Goal: Task Accomplishment & Management: Use online tool/utility

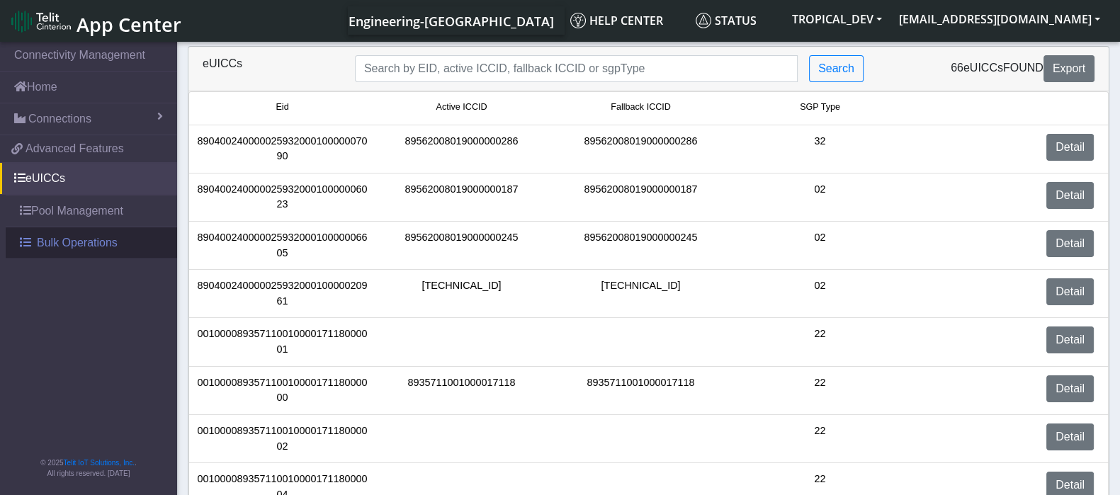
click at [77, 241] on span "Bulk Operations" at bounding box center [77, 243] width 81 height 17
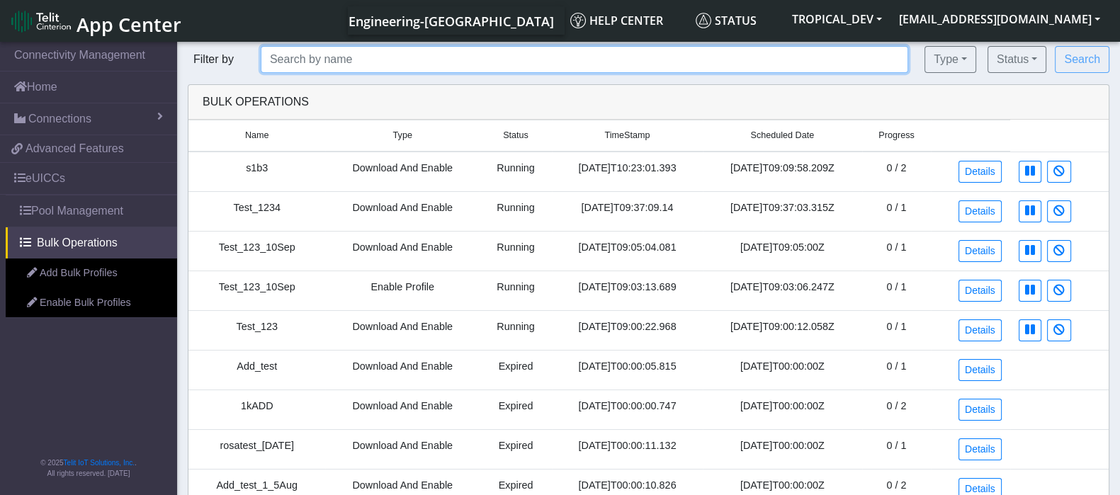
click at [306, 60] on input "text" at bounding box center [585, 59] width 648 height 27
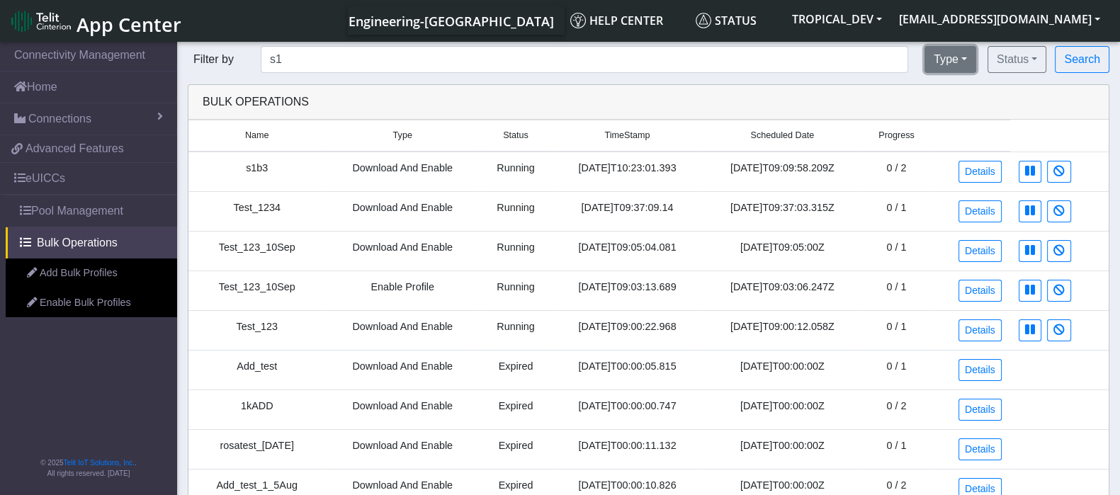
click at [947, 64] on button "Type" at bounding box center [951, 59] width 52 height 27
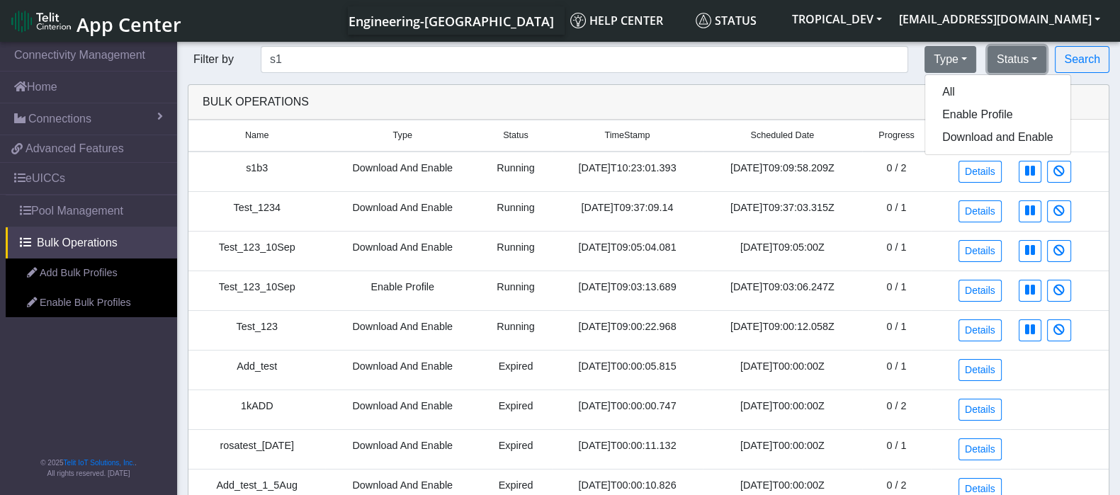
click at [1003, 58] on button "Status" at bounding box center [1017, 59] width 59 height 27
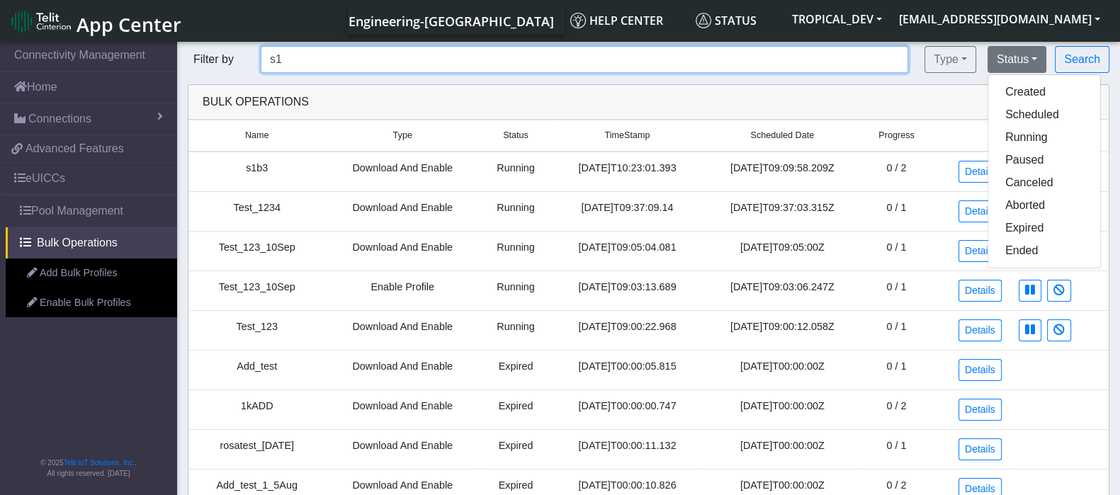
click at [291, 57] on input "s1" at bounding box center [585, 59] width 648 height 27
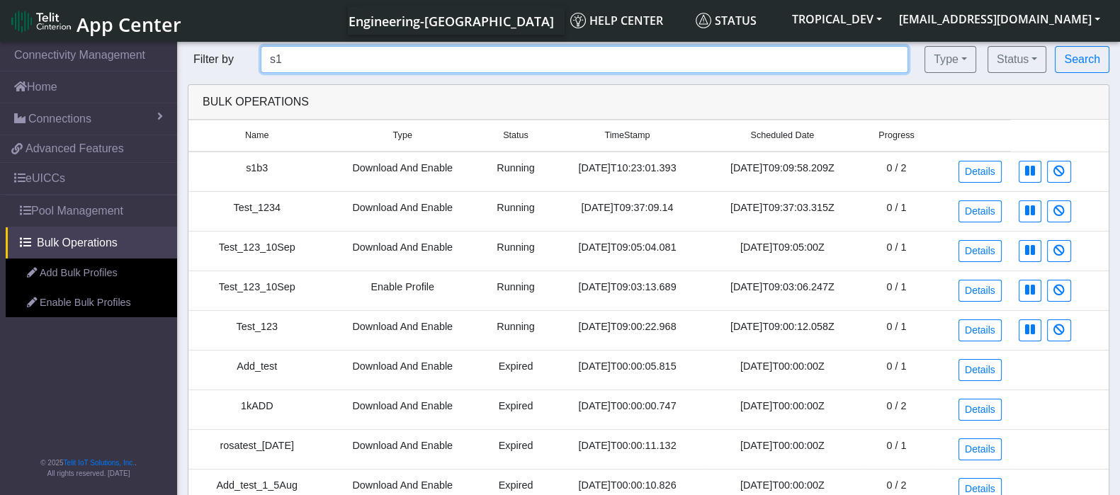
click at [292, 57] on input "s1" at bounding box center [585, 59] width 648 height 27
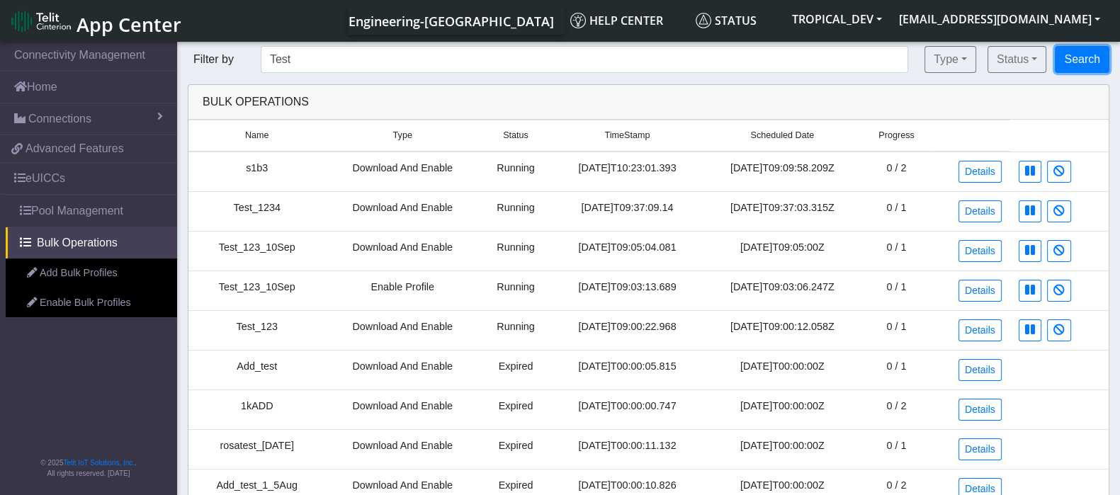
click at [1088, 63] on button "Search" at bounding box center [1082, 59] width 55 height 27
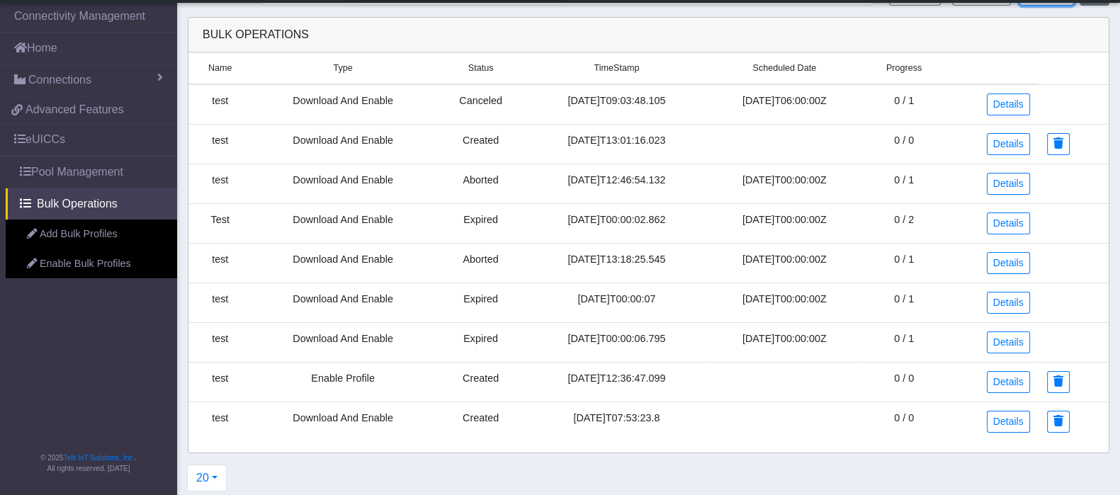
scroll to position [32, 0]
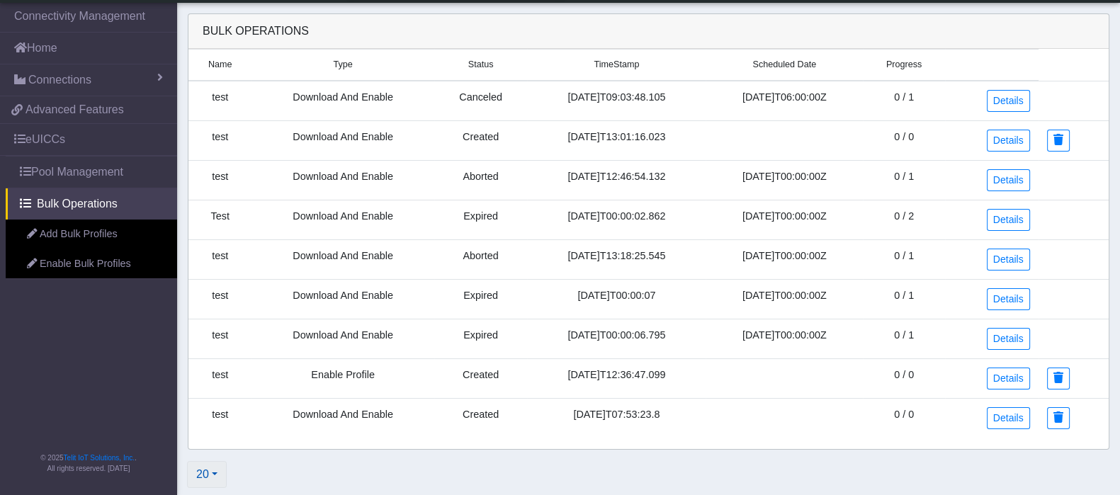
click at [215, 473] on button "20" at bounding box center [207, 474] width 40 height 27
click at [228, 377] on button "100" at bounding box center [244, 374] width 112 height 23
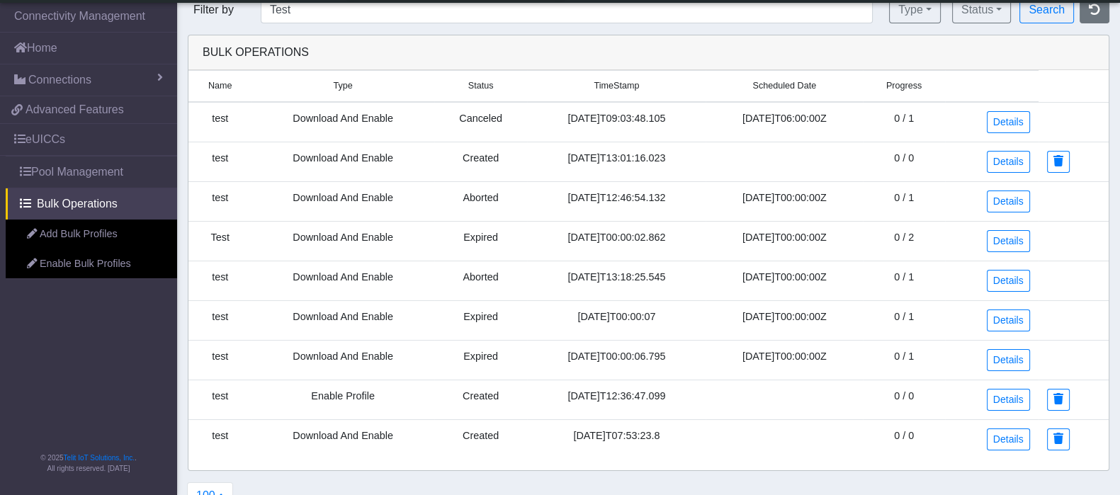
scroll to position [0, 0]
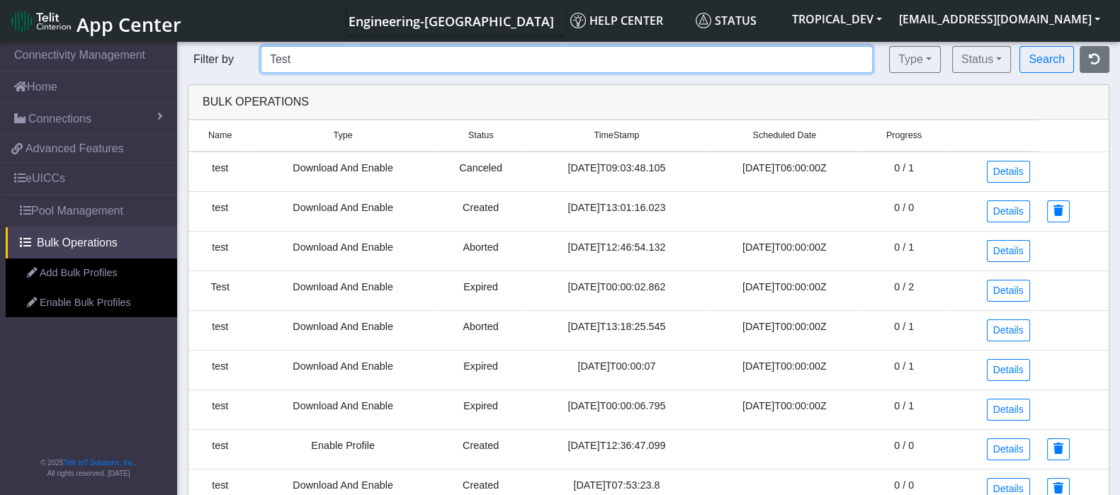
click at [303, 60] on input "Test" at bounding box center [567, 59] width 612 height 27
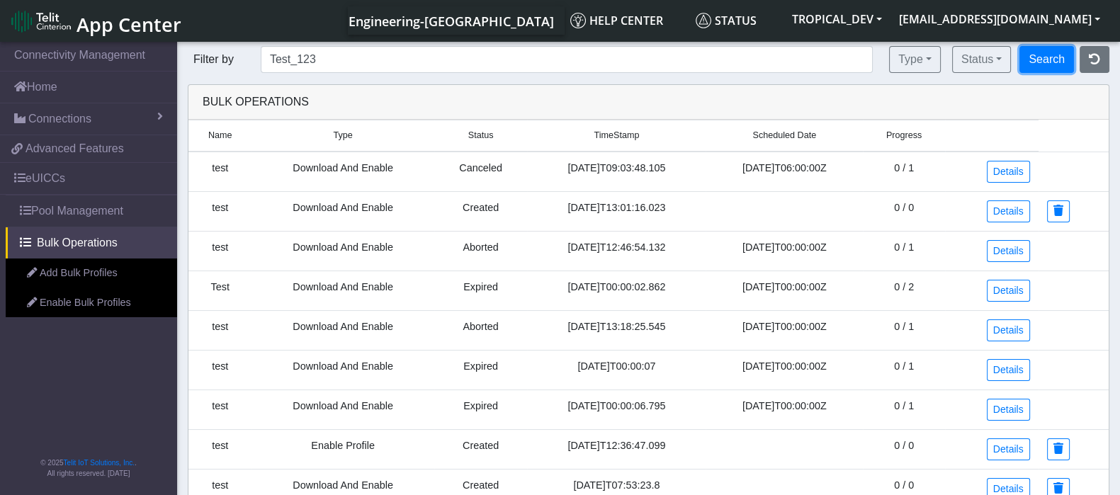
click at [1064, 62] on button "Search" at bounding box center [1047, 59] width 55 height 27
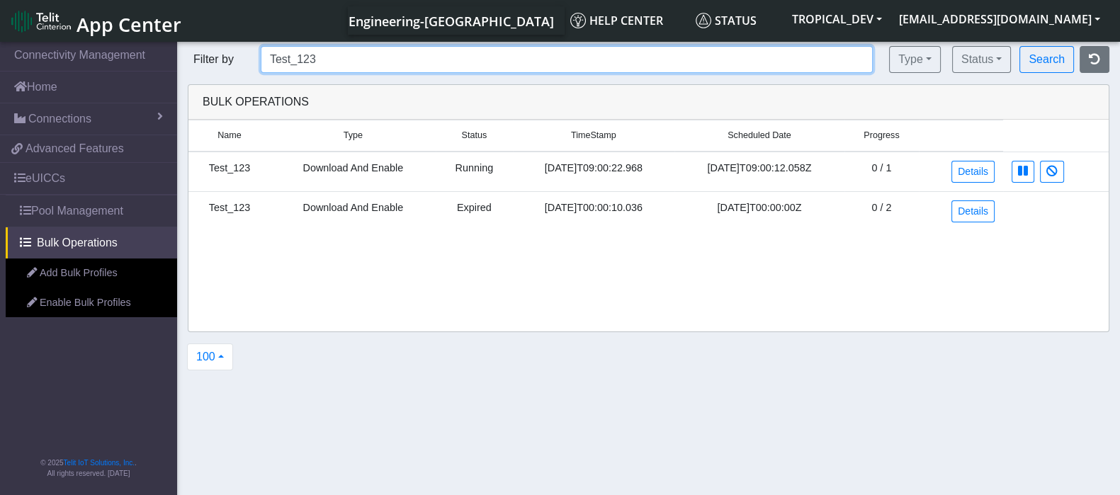
click at [334, 62] on input "Test_123" at bounding box center [567, 59] width 612 height 27
drag, startPoint x: 288, startPoint y: 62, endPoint x: 371, endPoint y: 64, distance: 82.9
click at [371, 64] on input "Test_123*" at bounding box center [567, 59] width 612 height 27
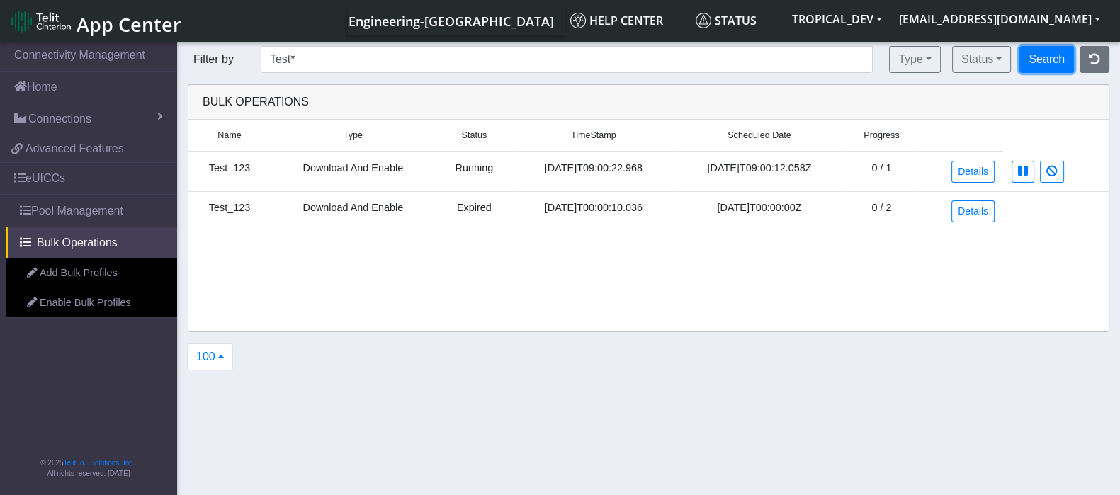
click at [1045, 67] on button "Search" at bounding box center [1047, 59] width 55 height 27
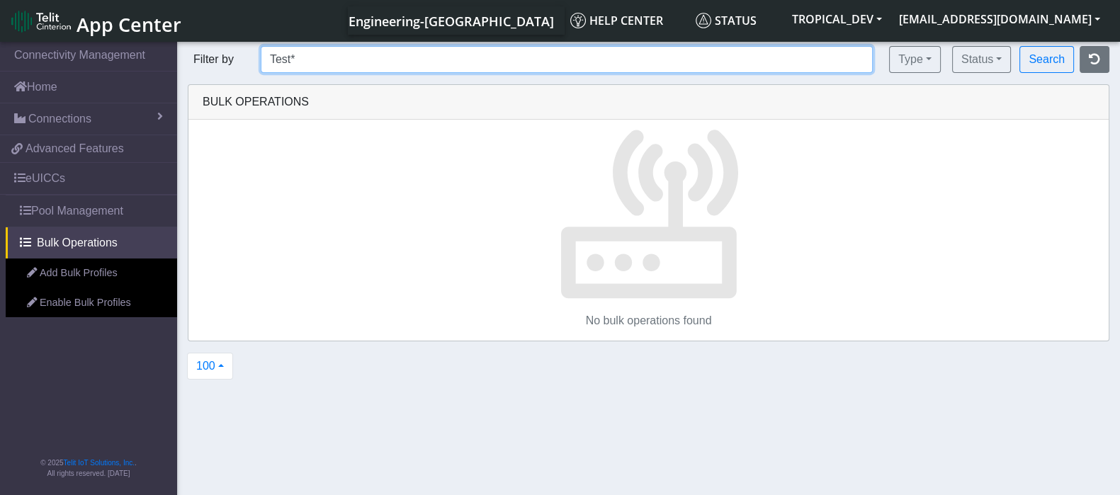
click at [306, 60] on input "Test*" at bounding box center [567, 59] width 612 height 27
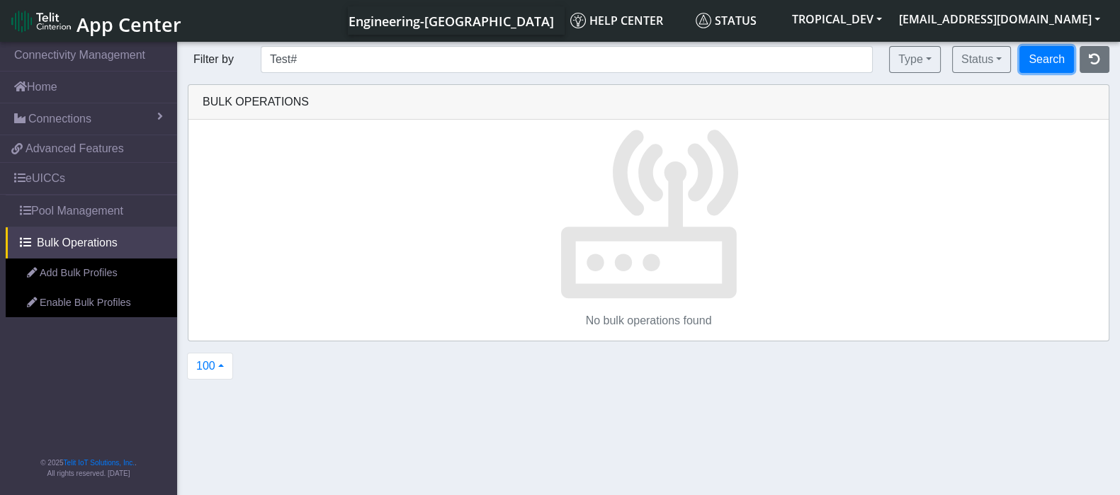
click at [1045, 65] on button "Search" at bounding box center [1047, 59] width 55 height 27
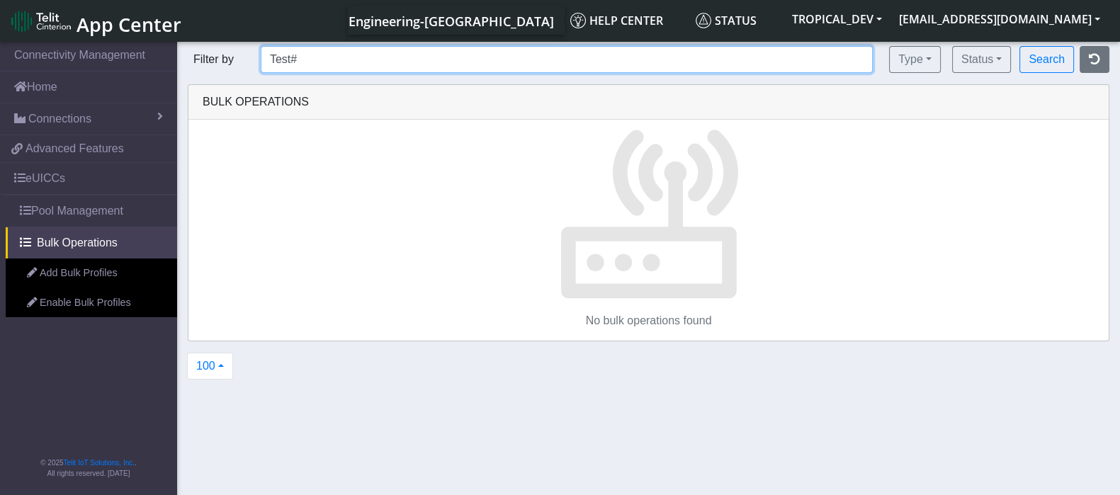
click at [320, 60] on input "Test#" at bounding box center [567, 59] width 612 height 27
type input "Test"
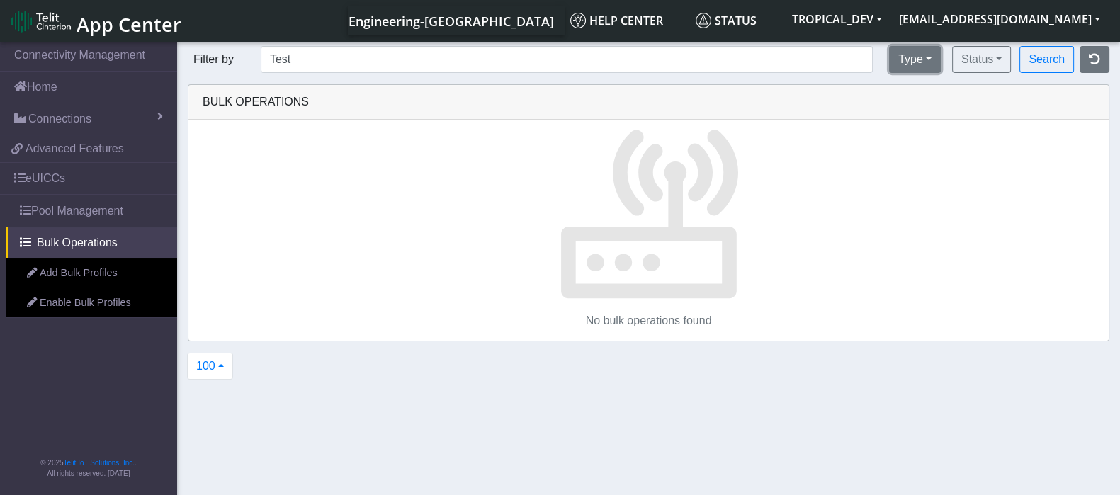
click at [913, 55] on button "Type" at bounding box center [915, 59] width 52 height 27
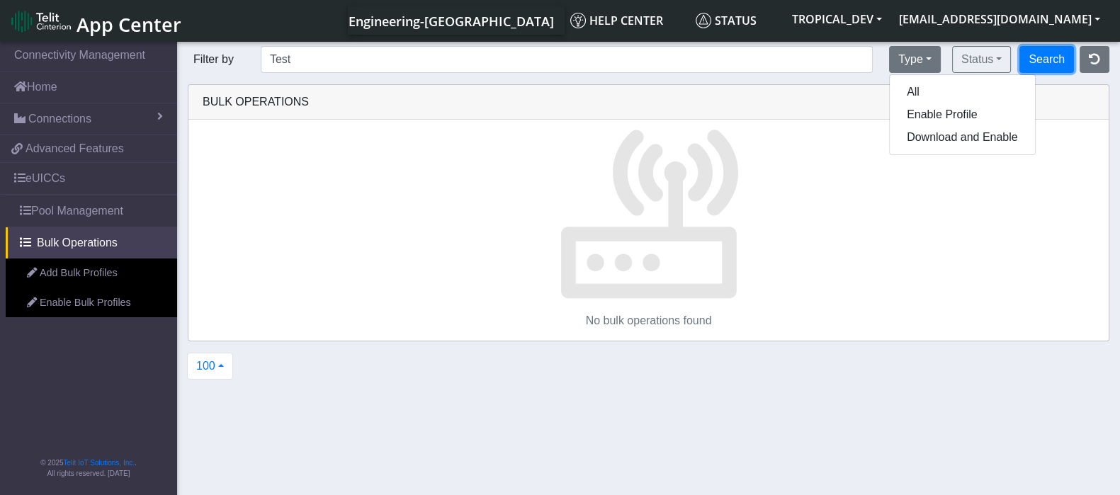
click at [1045, 57] on button "Search" at bounding box center [1047, 59] width 55 height 27
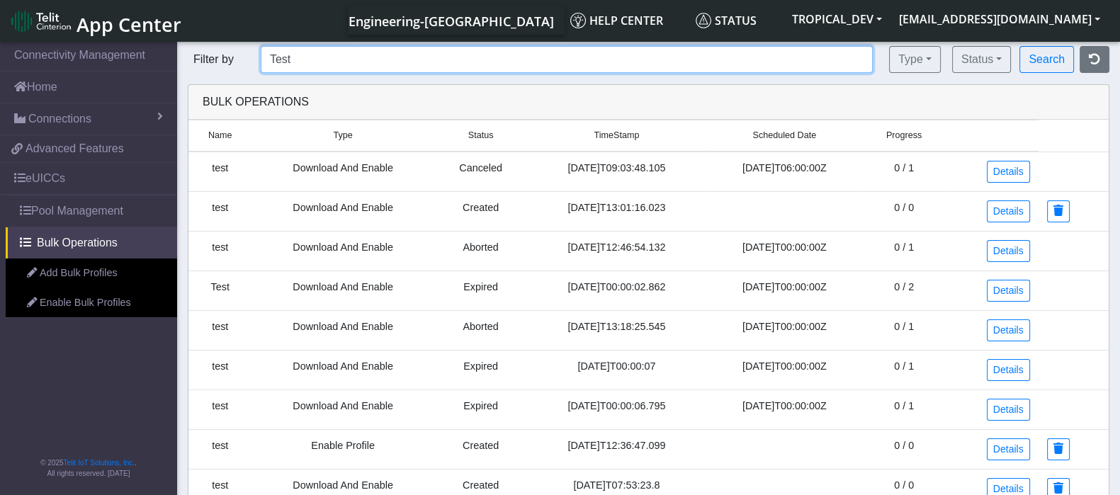
drag, startPoint x: 300, startPoint y: 65, endPoint x: 260, endPoint y: 62, distance: 40.5
click at [261, 62] on input "Test" at bounding box center [567, 59] width 612 height 27
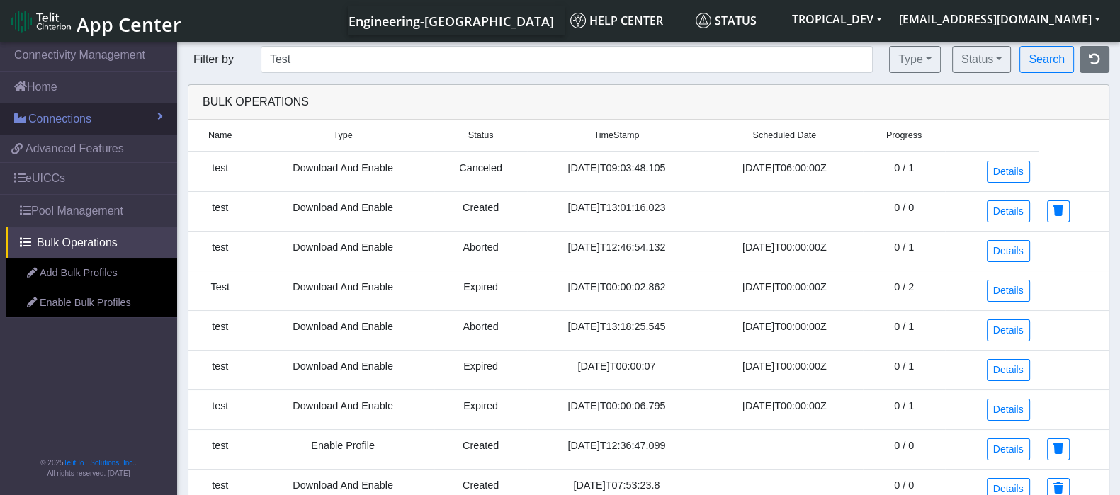
click at [129, 115] on link "Connections" at bounding box center [88, 118] width 177 height 31
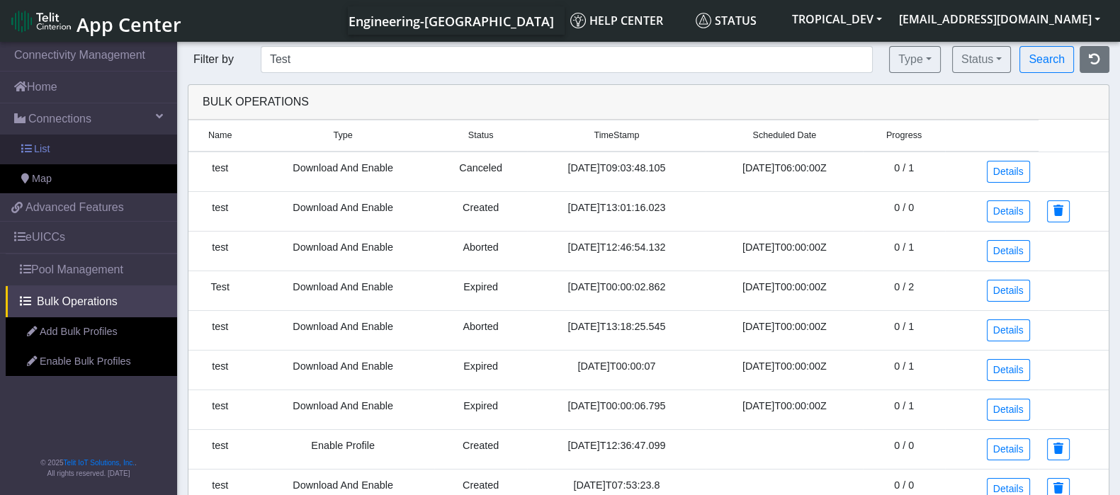
click at [96, 150] on link "List" at bounding box center [88, 150] width 177 height 30
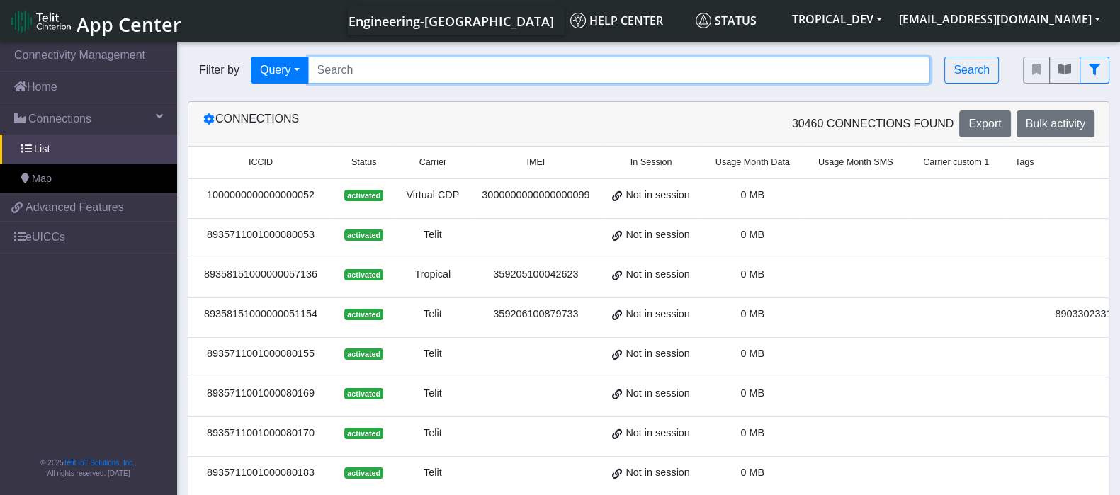
click at [365, 81] on input "Search..." at bounding box center [619, 70] width 623 height 27
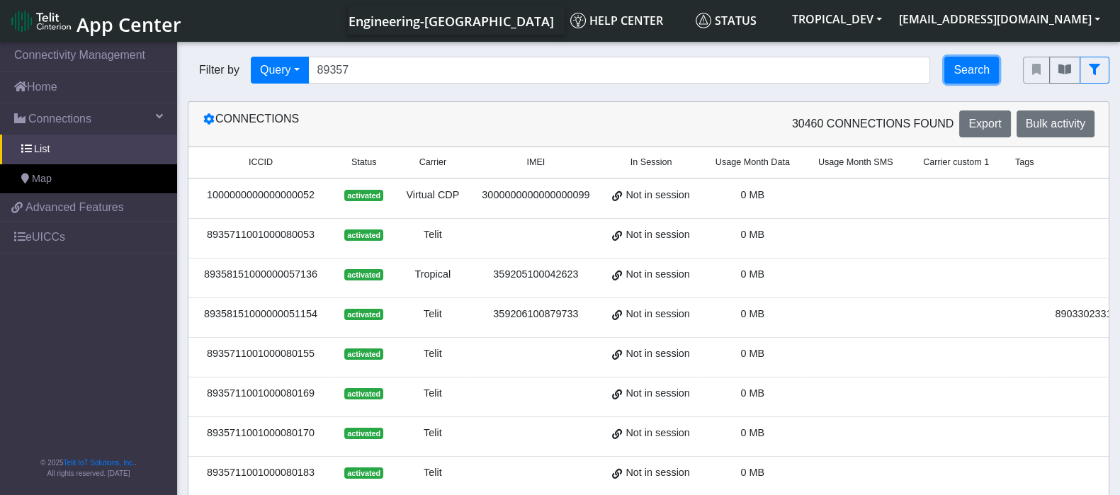
click at [981, 69] on button "Search" at bounding box center [972, 70] width 55 height 27
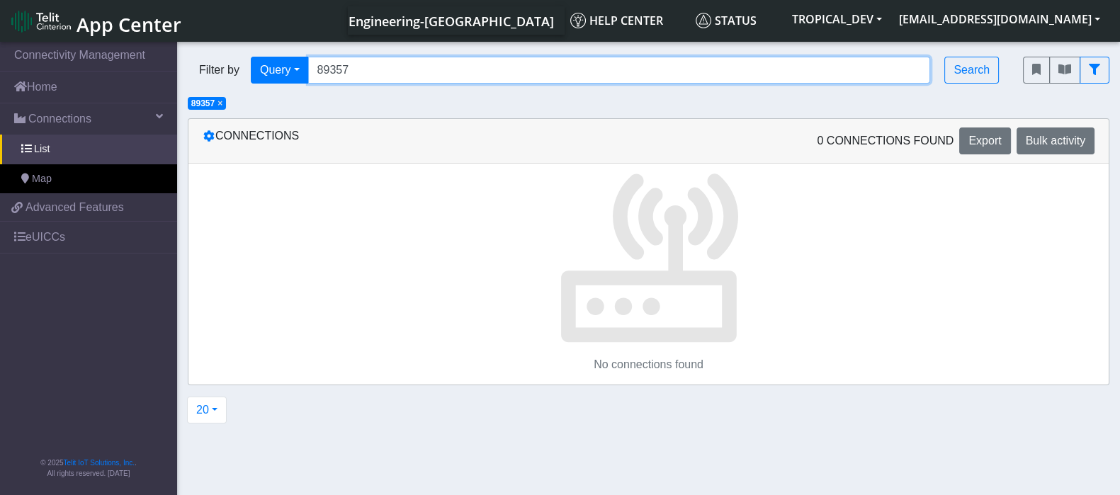
click at [374, 77] on input "89357" at bounding box center [619, 70] width 623 height 27
type input "89357*"
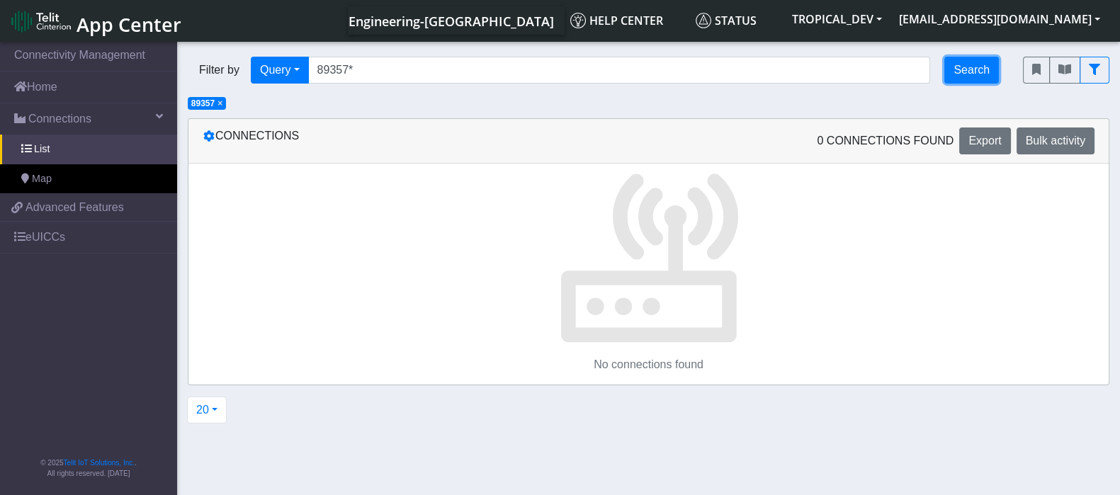
click at [992, 62] on button "Search" at bounding box center [972, 70] width 55 height 27
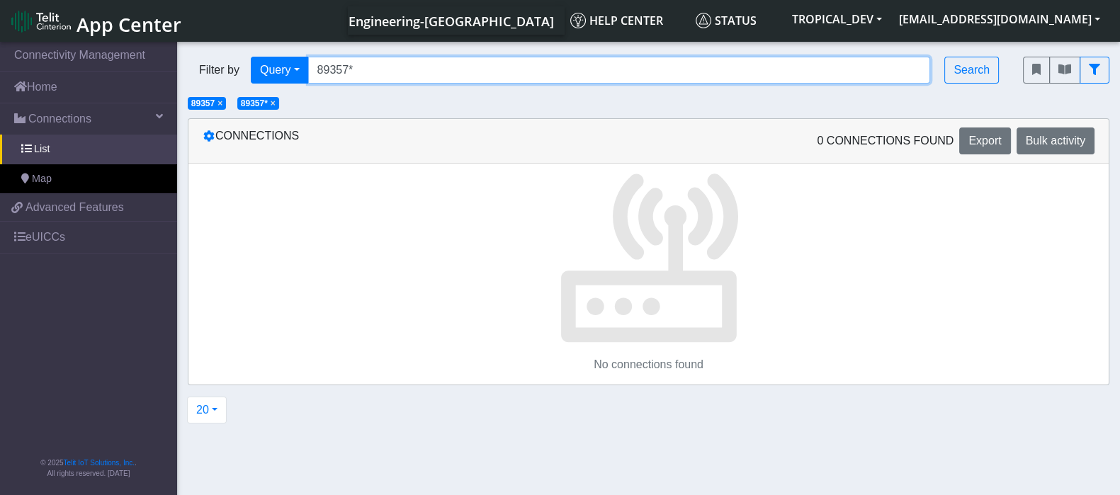
drag, startPoint x: 348, startPoint y: 72, endPoint x: 361, endPoint y: 70, distance: 12.9
click at [361, 70] on input "89357*" at bounding box center [619, 70] width 623 height 27
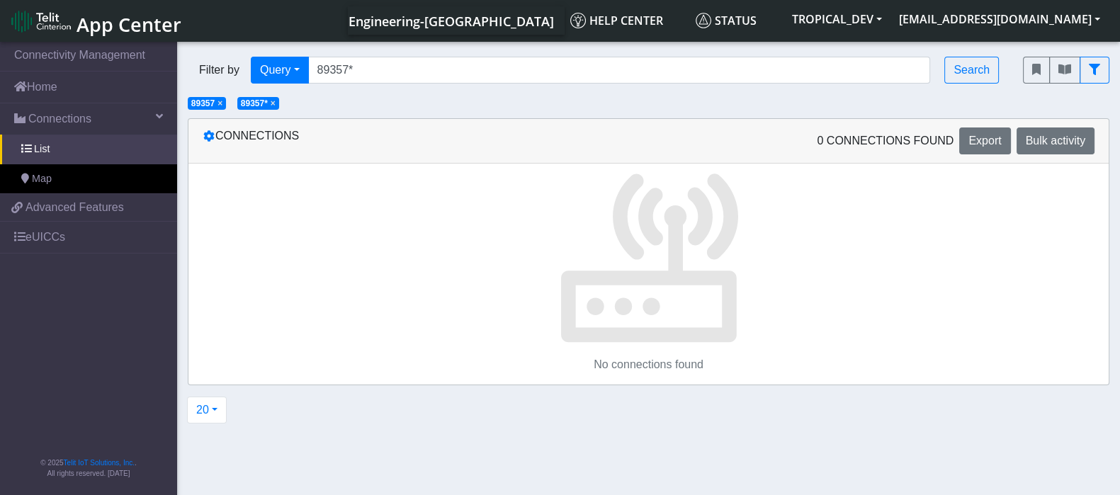
click at [276, 104] on span "×" at bounding box center [273, 103] width 5 height 10
click at [222, 106] on span "×" at bounding box center [220, 103] width 5 height 10
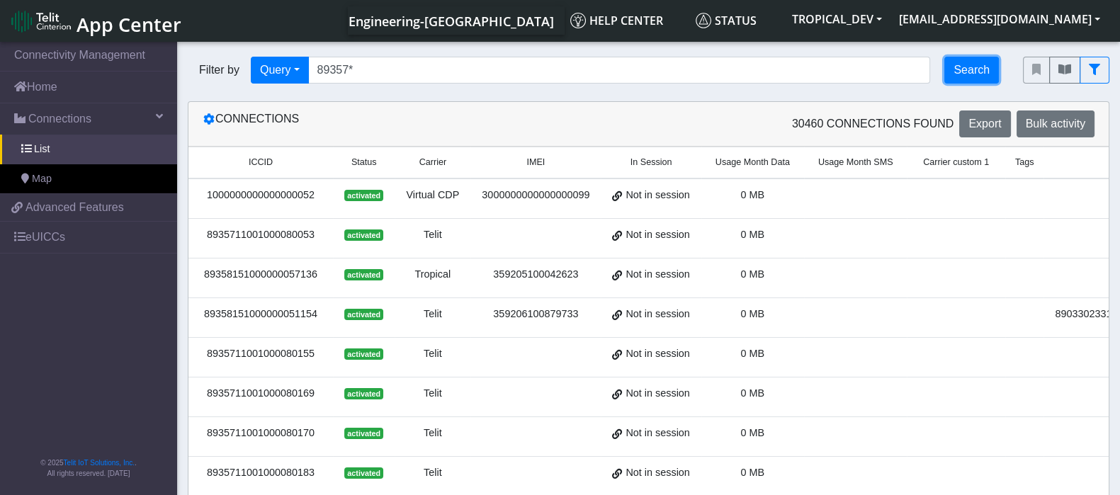
click at [960, 75] on button "Search" at bounding box center [972, 70] width 55 height 27
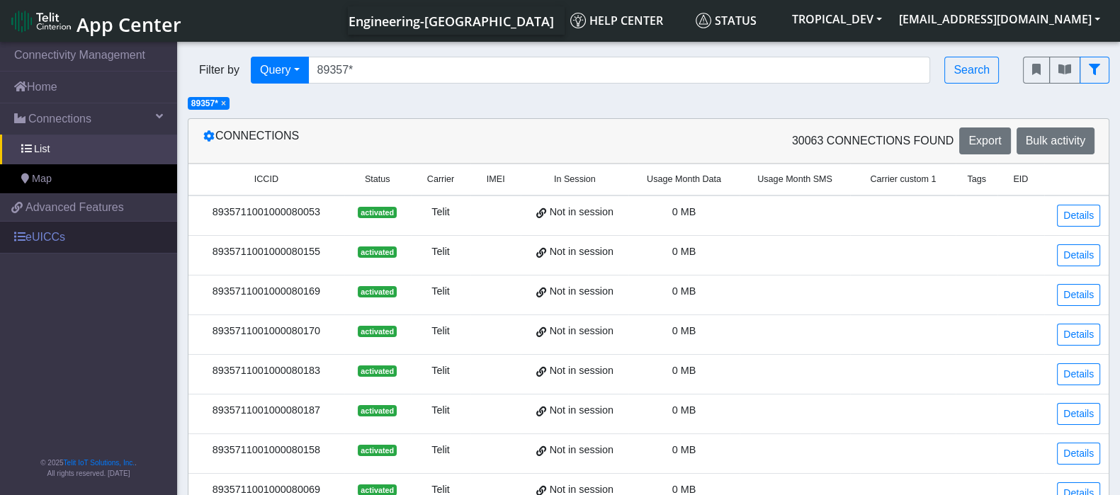
click at [72, 237] on link "eUICCs" at bounding box center [88, 237] width 177 height 31
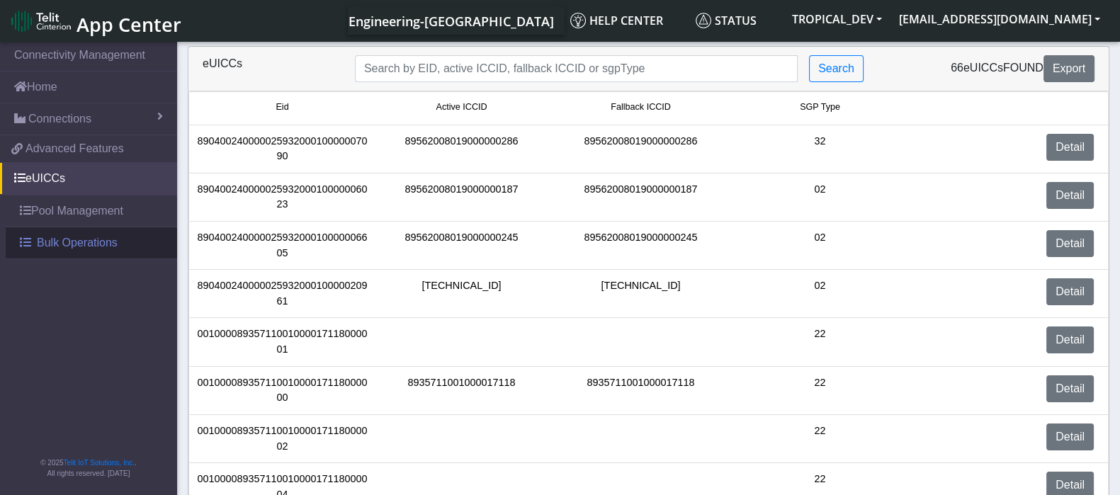
click at [69, 238] on span "Bulk Operations" at bounding box center [77, 243] width 81 height 17
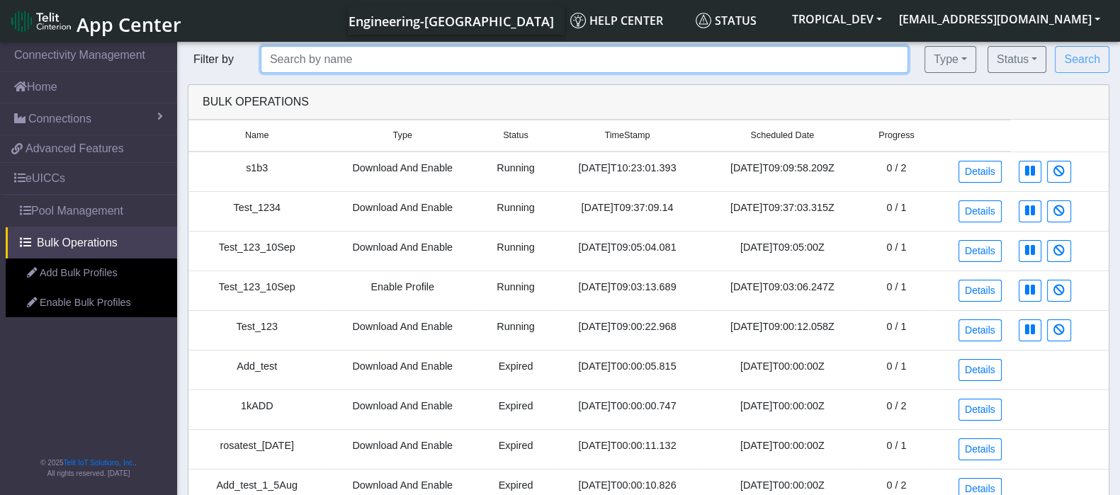
click at [377, 60] on input "text" at bounding box center [585, 59] width 648 height 27
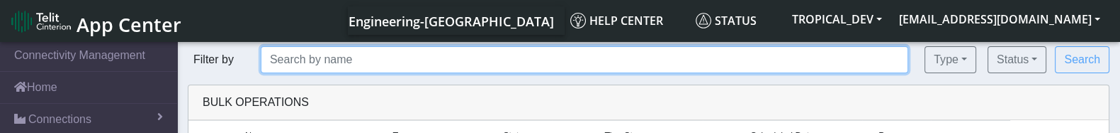
click at [340, 59] on input "text" at bounding box center [585, 59] width 648 height 27
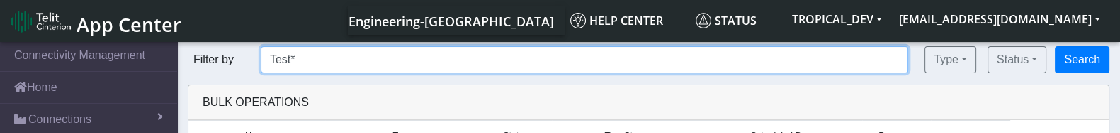
type input "Test*"
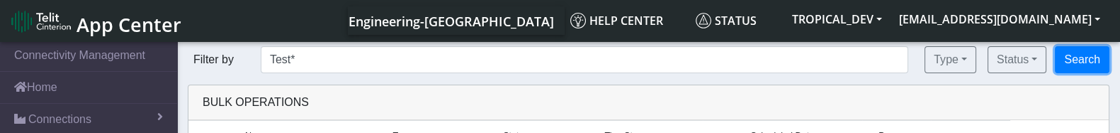
click at [1087, 66] on button "Search" at bounding box center [1082, 59] width 55 height 27
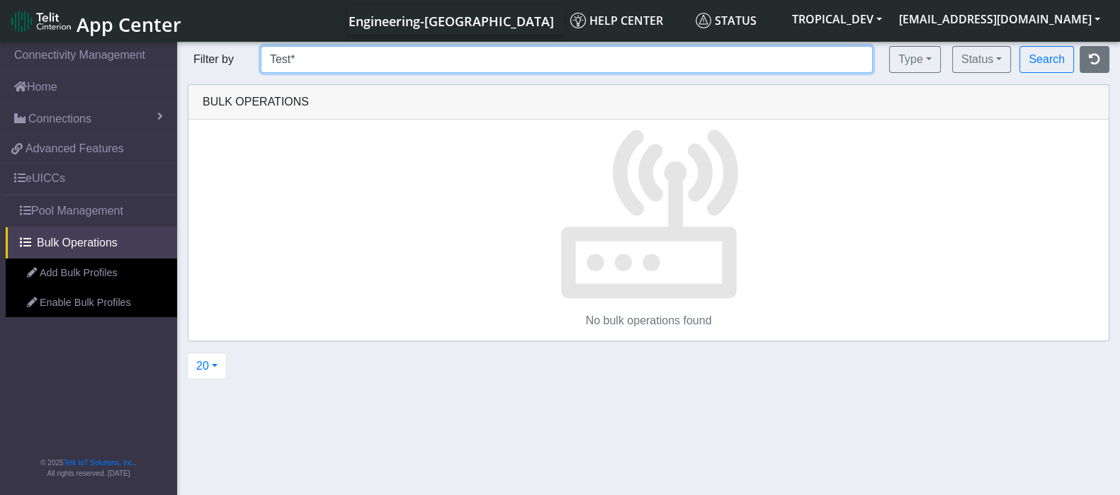
drag, startPoint x: 315, startPoint y: 67, endPoint x: 222, endPoint y: 76, distance: 93.3
click at [222, 76] on div "Filter by Test* Type All Enable Profile Download and Enable Status Created Sche…" at bounding box center [648, 213] width 943 height 334
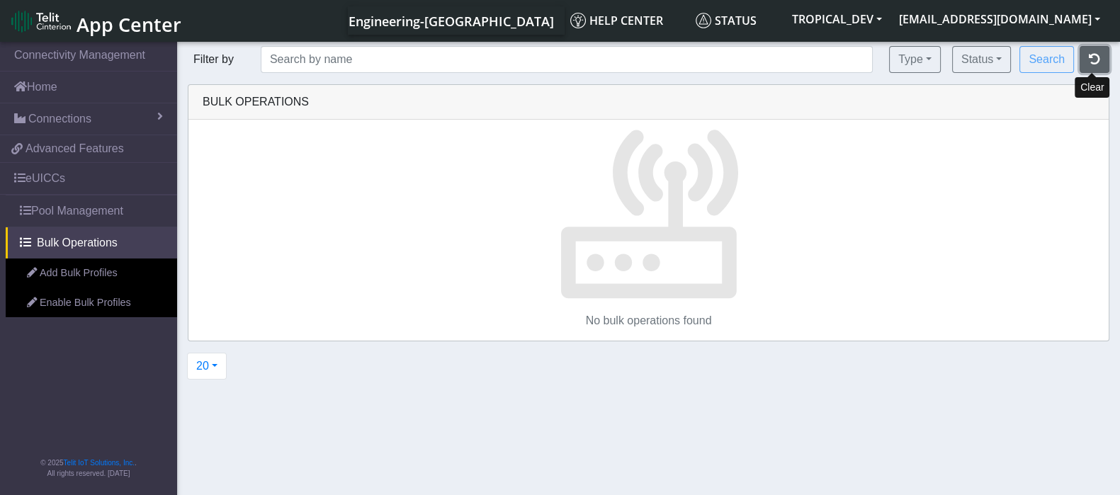
click at [1097, 58] on icon "button" at bounding box center [1094, 58] width 11 height 11
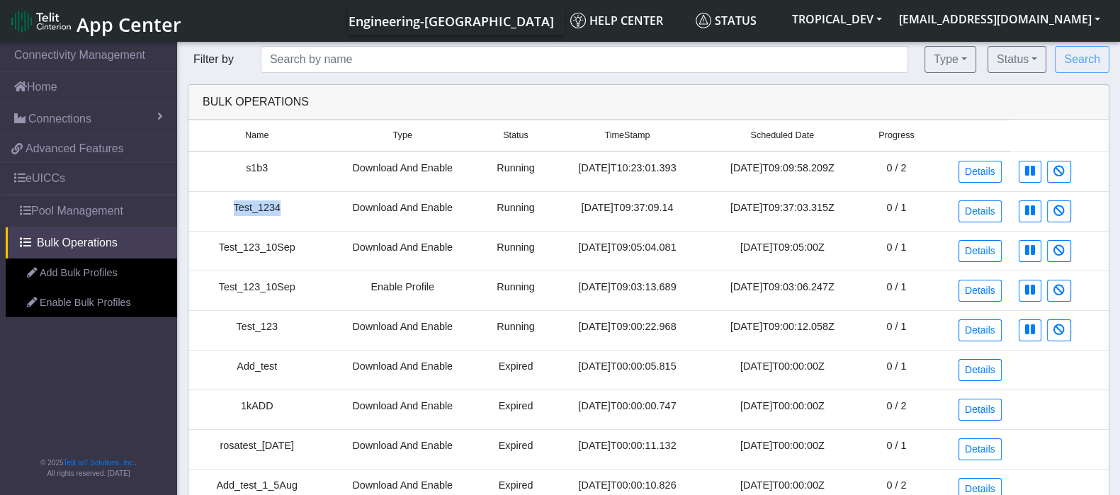
drag, startPoint x: 281, startPoint y: 203, endPoint x: 208, endPoint y: 203, distance: 72.3
click at [208, 203] on td "Test_1234" at bounding box center [256, 211] width 137 height 40
copy td "Test_1234"
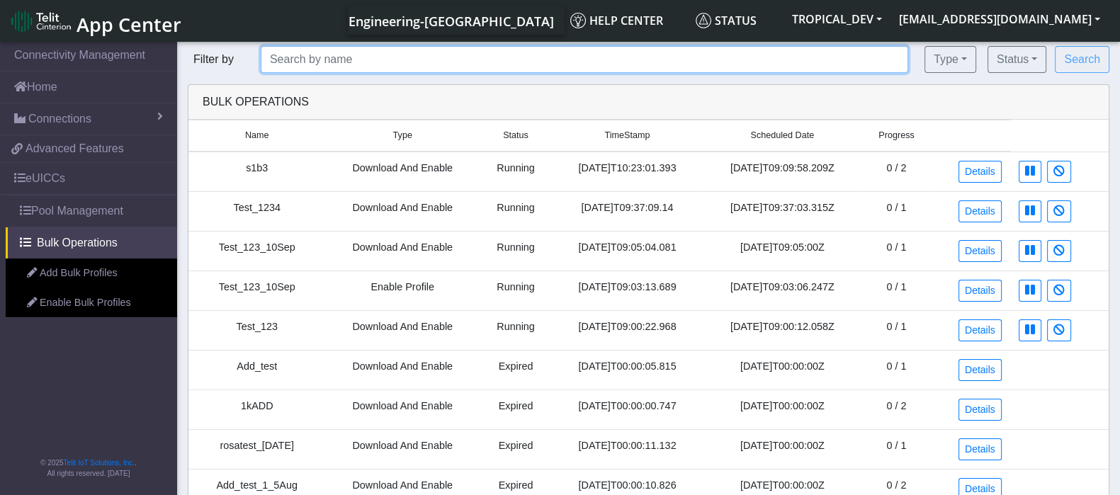
click at [300, 51] on input "text" at bounding box center [585, 59] width 648 height 27
paste input "Test_1234"
type input "Test_1234"
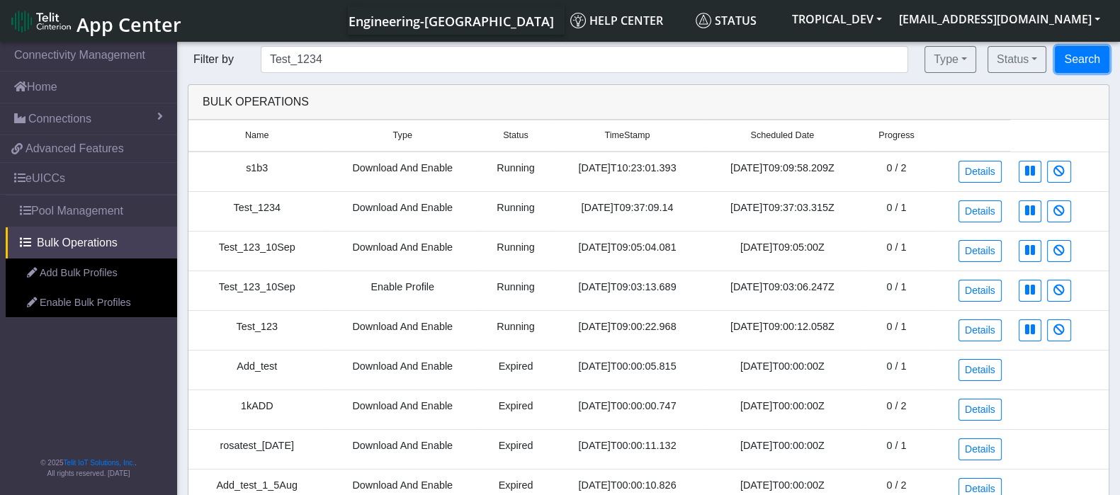
click at [1098, 64] on button "Search" at bounding box center [1082, 59] width 55 height 27
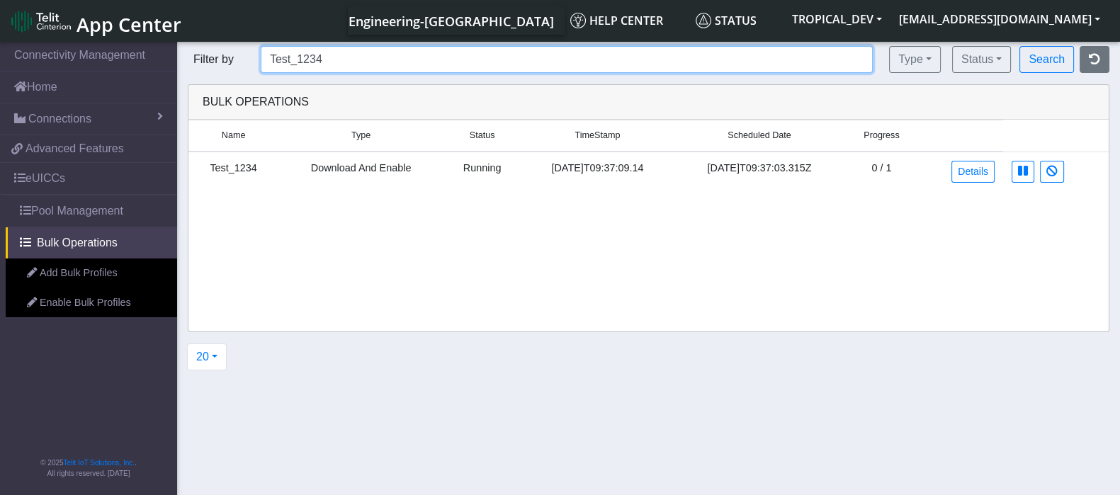
drag, startPoint x: 343, startPoint y: 59, endPoint x: 202, endPoint y: 58, distance: 141.0
click at [202, 58] on form "Filter by Test_1234 Type All Enable Profile Download and Enable Status Created …" at bounding box center [648, 59] width 943 height 27
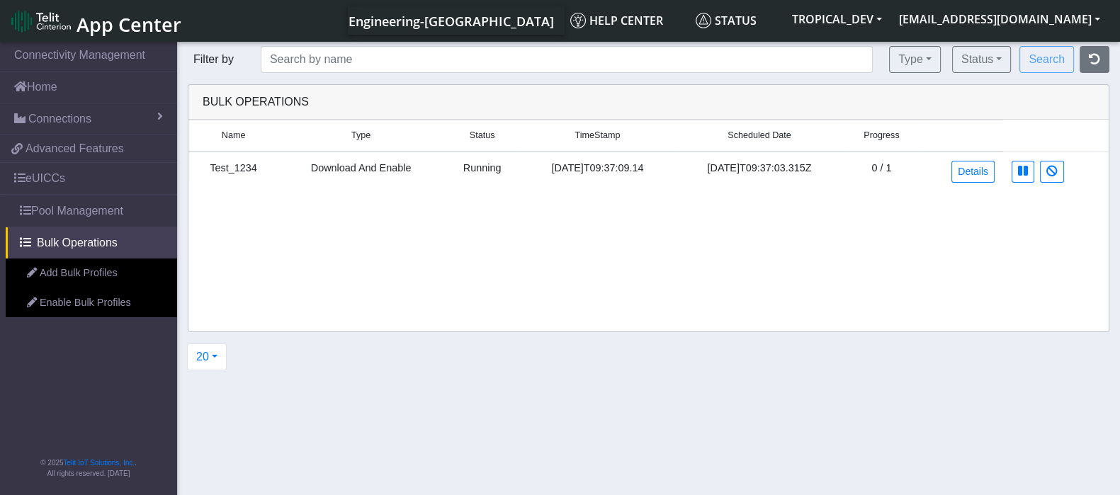
click at [501, 91] on div "Bulk Operations" at bounding box center [648, 102] width 920 height 35
click at [991, 58] on button "Status" at bounding box center [981, 59] width 59 height 27
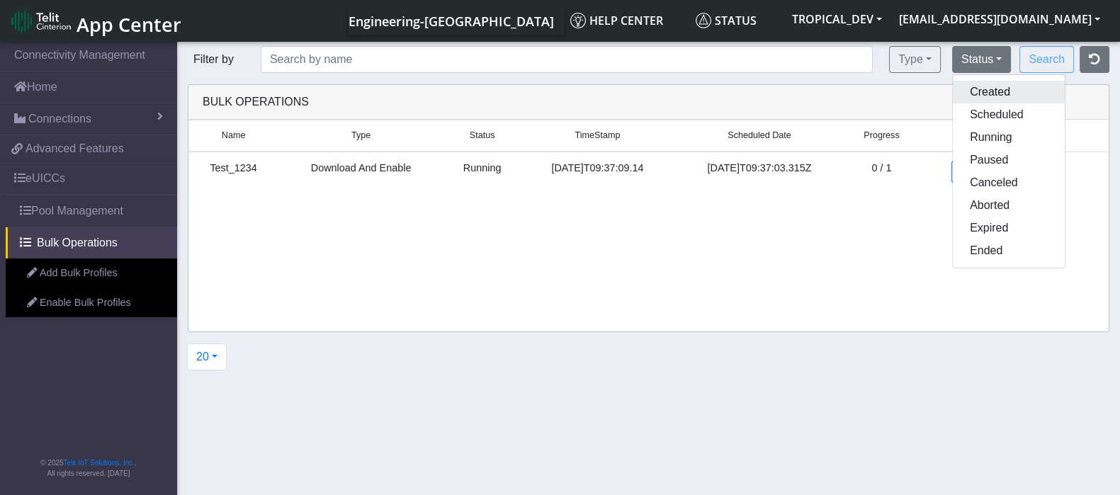
click at [992, 86] on button "Created" at bounding box center [1009, 92] width 112 height 23
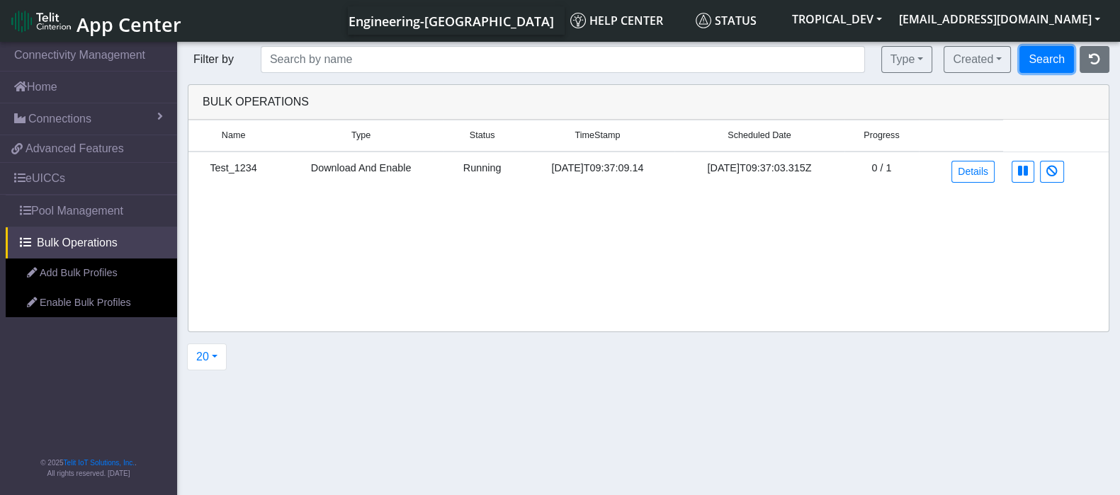
click at [1045, 62] on button "Search" at bounding box center [1047, 59] width 55 height 27
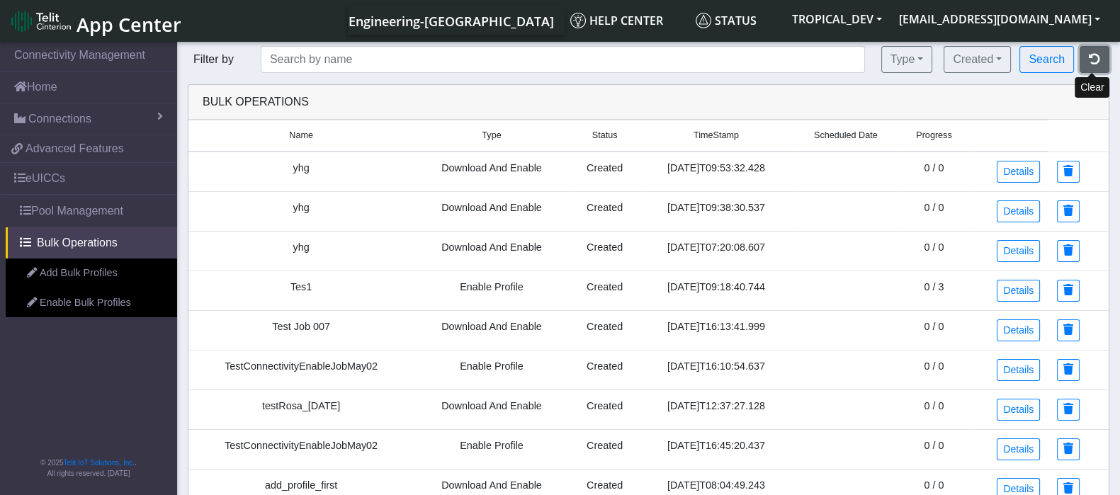
click at [1092, 49] on button "button" at bounding box center [1095, 59] width 30 height 27
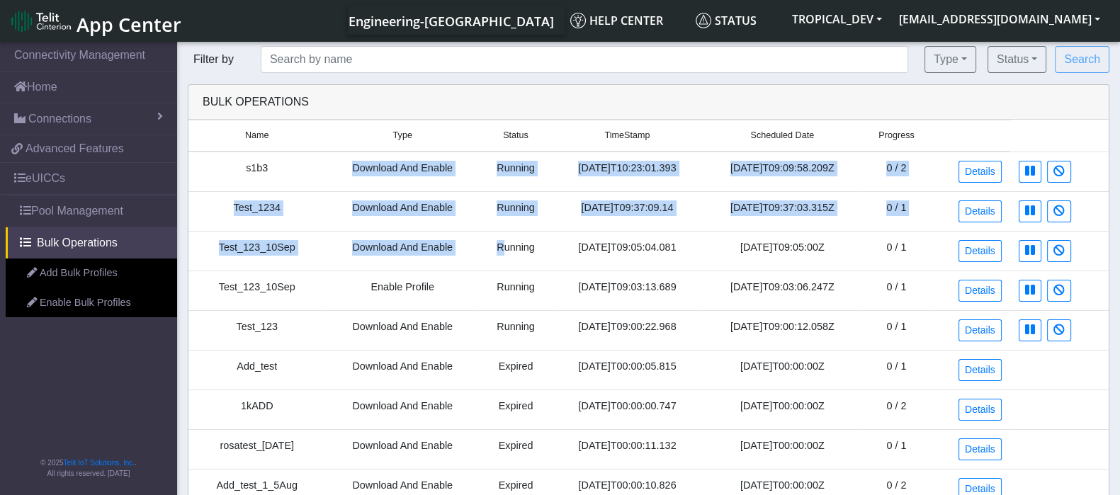
drag, startPoint x: 347, startPoint y: 168, endPoint x: 491, endPoint y: 233, distance: 157.9
click at [487, 228] on td "Running" at bounding box center [516, 211] width 72 height 40
